Goal: Check status: Check status

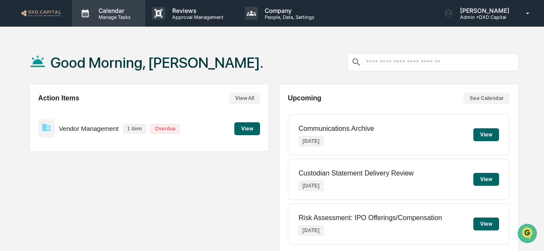
click at [106, 12] on p "Calendar" at bounding box center [113, 10] width 43 height 7
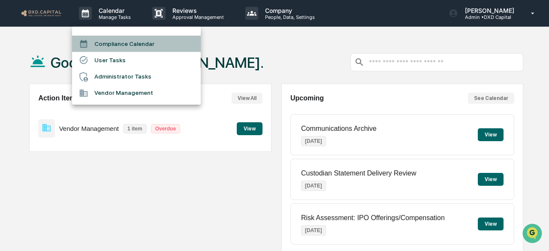
click at [115, 45] on li "Compliance Calendar" at bounding box center [136, 44] width 129 height 16
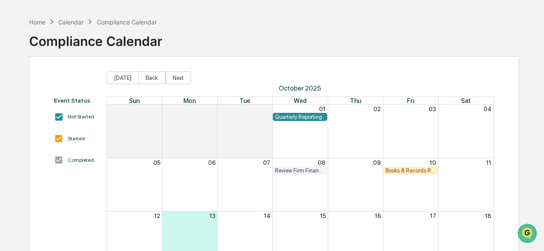
scroll to position [129, 0]
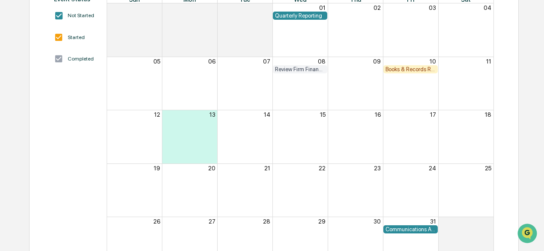
click at [308, 14] on div "Quarterly Reporting" at bounding box center [300, 15] width 50 height 6
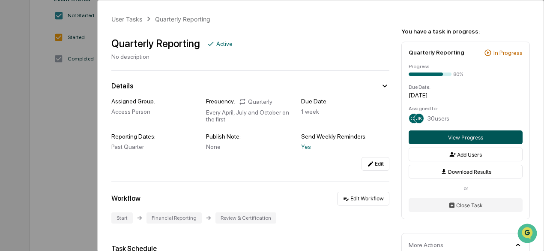
click at [456, 138] on button "View Progress" at bounding box center [466, 137] width 114 height 14
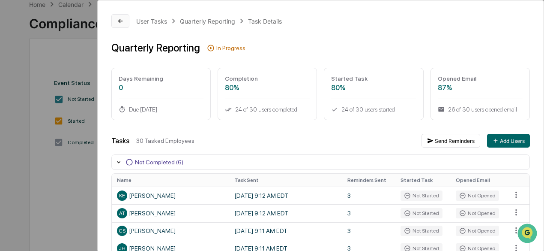
click at [117, 22] on icon at bounding box center [120, 21] width 7 height 7
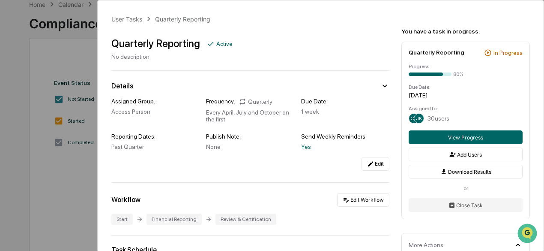
scroll to position [4, 0]
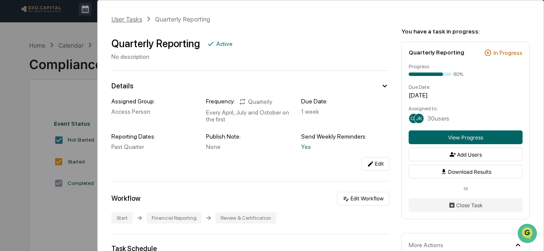
click at [132, 18] on div "User Tasks" at bounding box center [126, 18] width 31 height 7
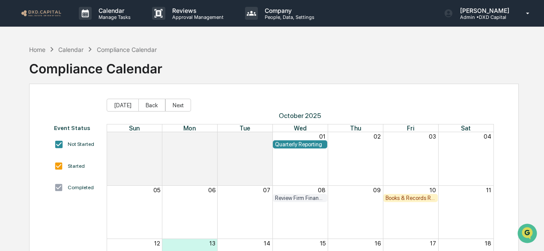
click at [42, 12] on img at bounding box center [41, 13] width 41 height 8
